Goal: Use online tool/utility: Use online tool/utility

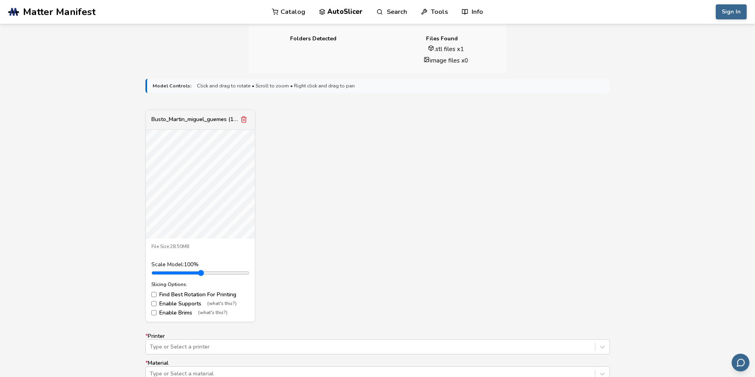
scroll to position [510, 0]
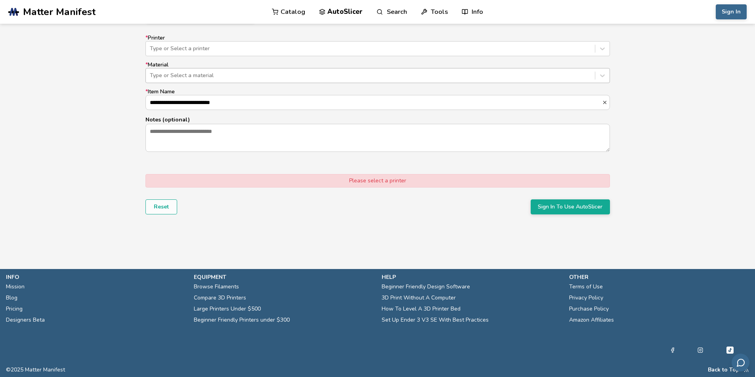
click at [265, 79] on div at bounding box center [370, 76] width 441 height 8
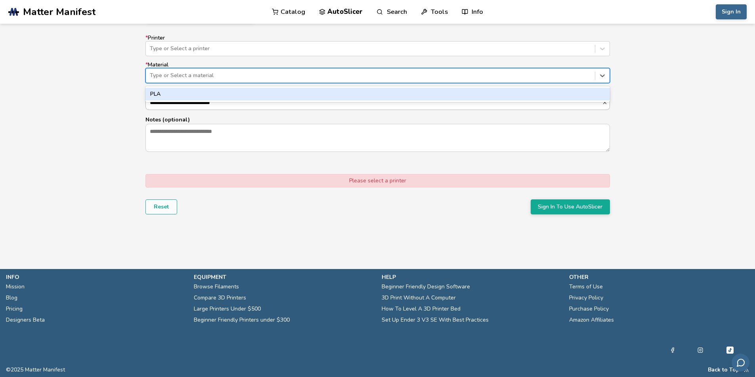
click at [216, 96] on div "PLA" at bounding box center [377, 94] width 464 height 13
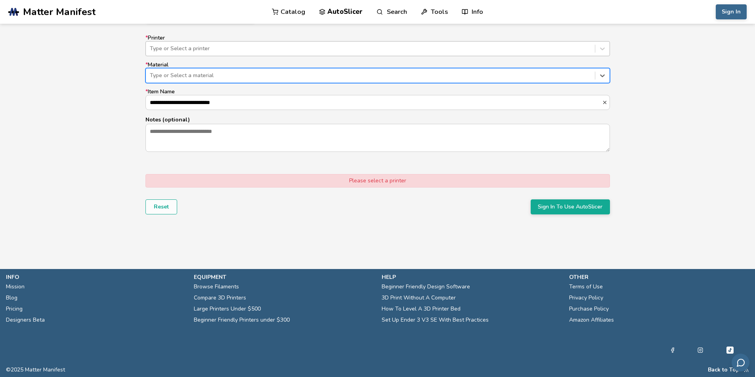
click at [204, 44] on div "Type or Select a printer" at bounding box center [370, 48] width 449 height 11
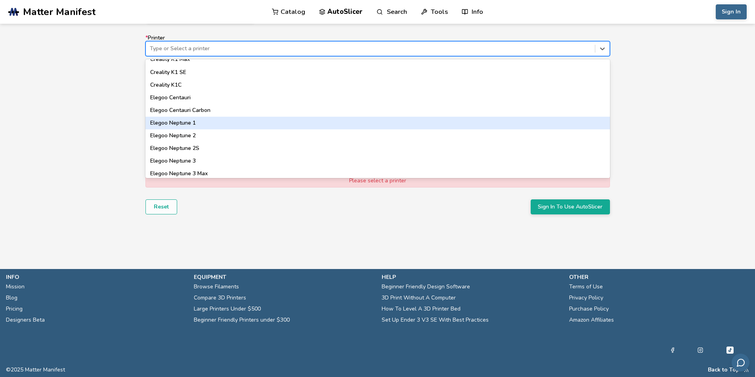
scroll to position [106, 0]
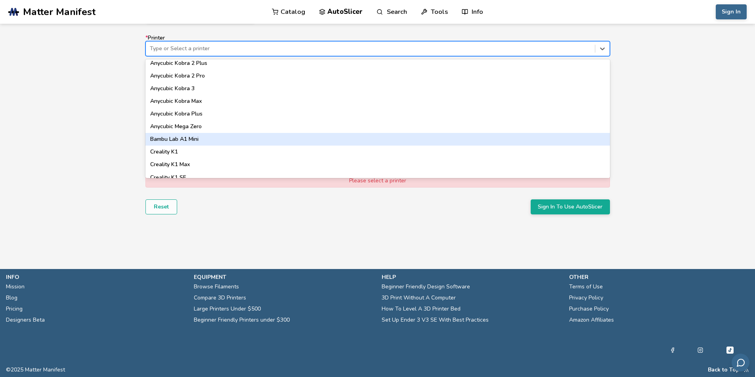
click at [154, 137] on div "Bambu Lab A1 Mini" at bounding box center [377, 139] width 464 height 13
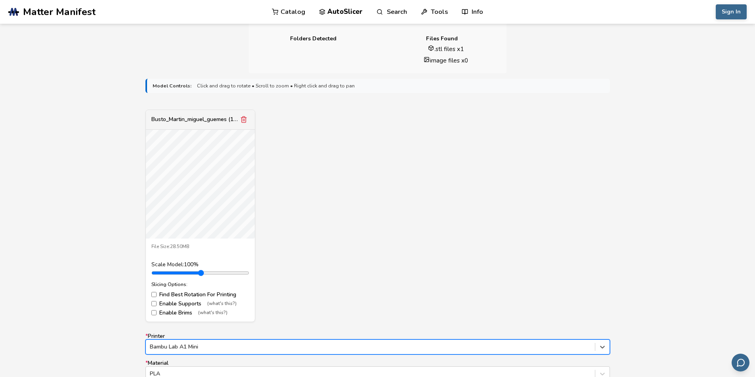
scroll to position [510, 0]
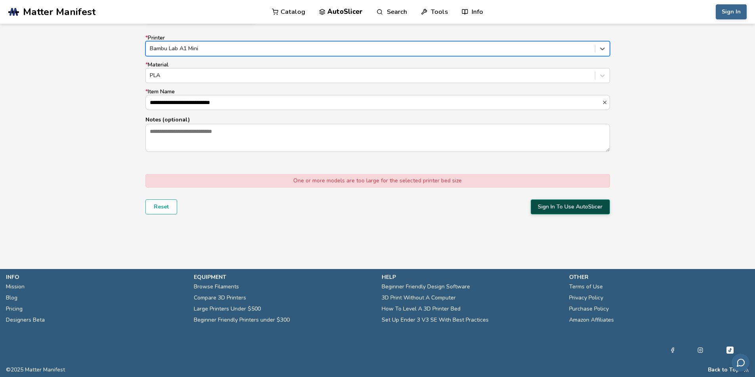
click at [542, 203] on button "Sign In To Use AutoSlicer" at bounding box center [569, 207] width 79 height 15
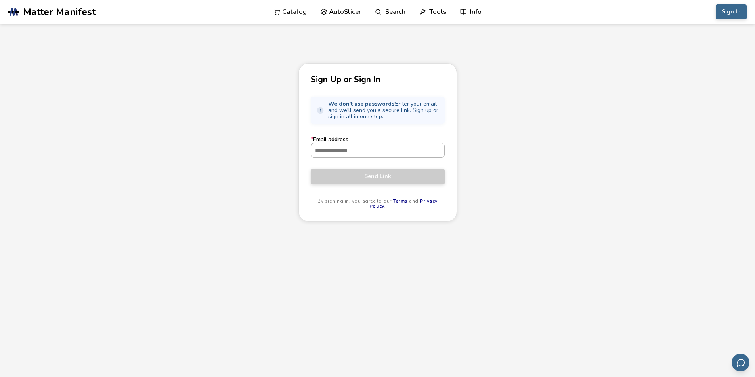
click at [322, 149] on input "* Email address" at bounding box center [377, 150] width 133 height 14
type input "**********"
click at [311, 169] on button "Send Link" at bounding box center [378, 176] width 134 height 15
